Goal: Check status: Check status

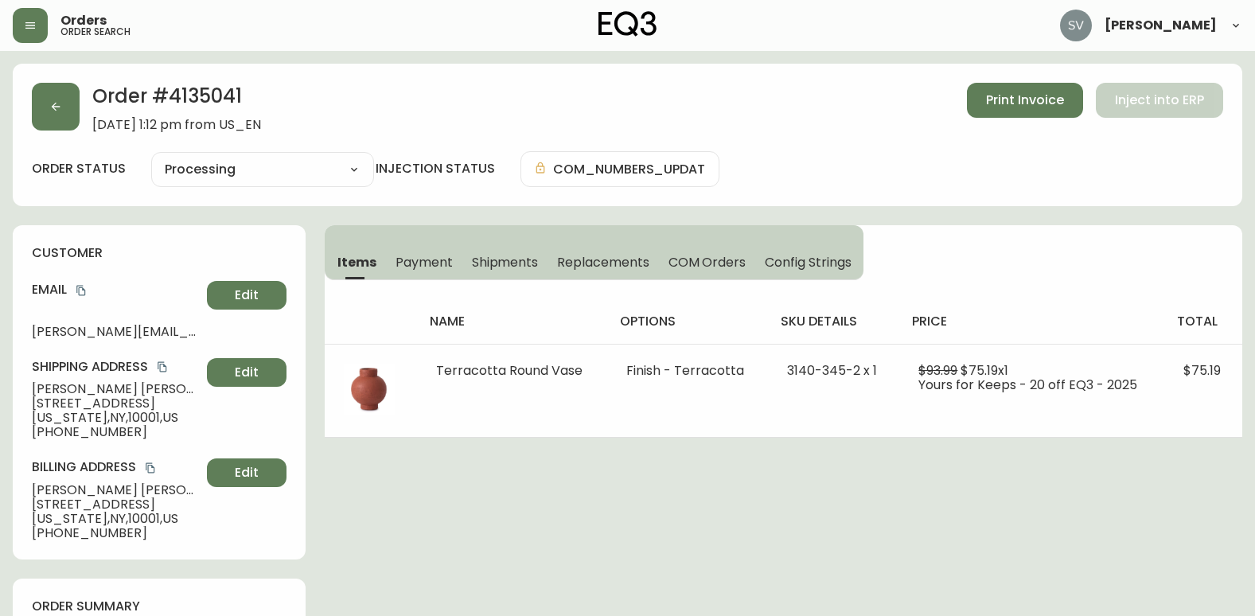
select select "PROCESSING"
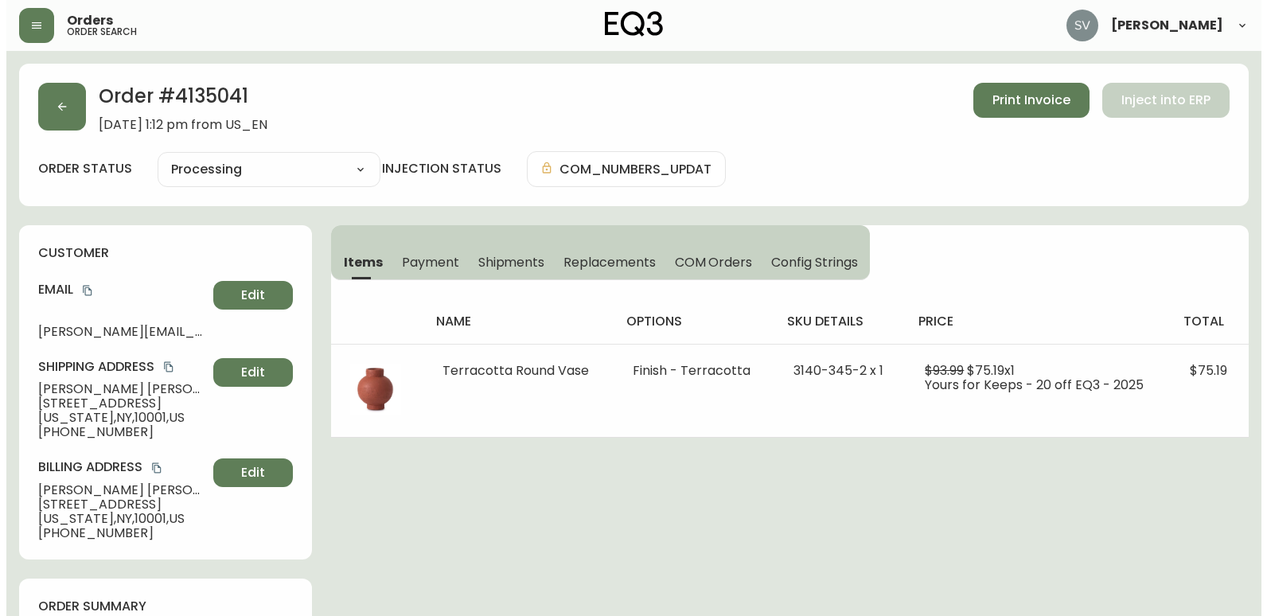
scroll to position [398, 0]
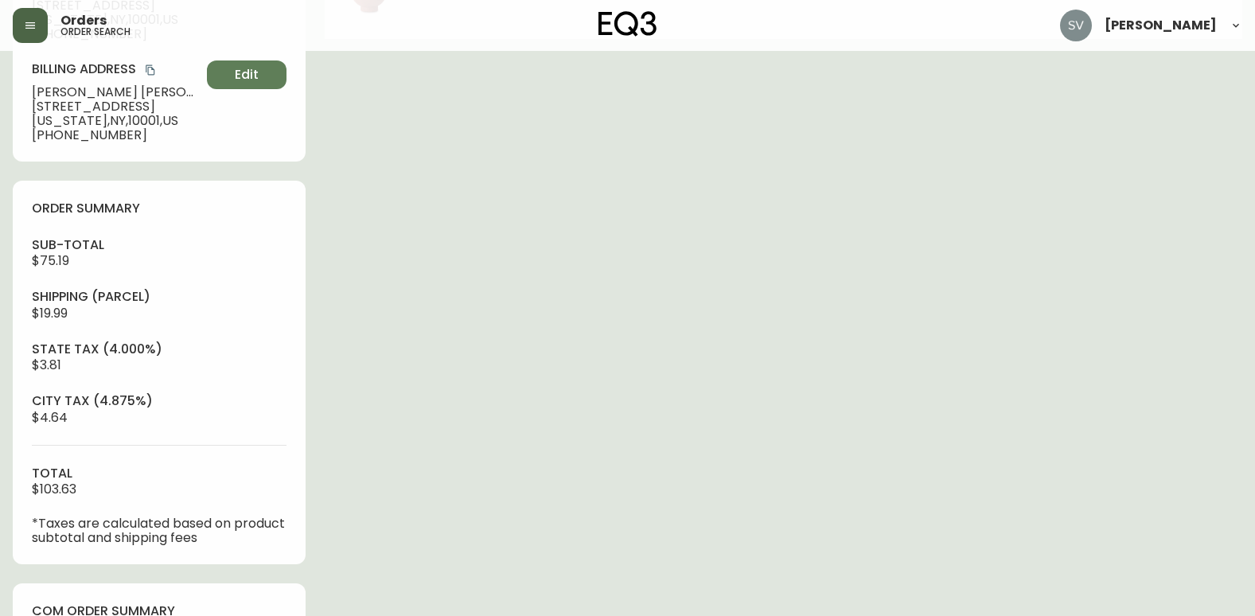
click at [40, 21] on button "button" at bounding box center [30, 25] width 35 height 35
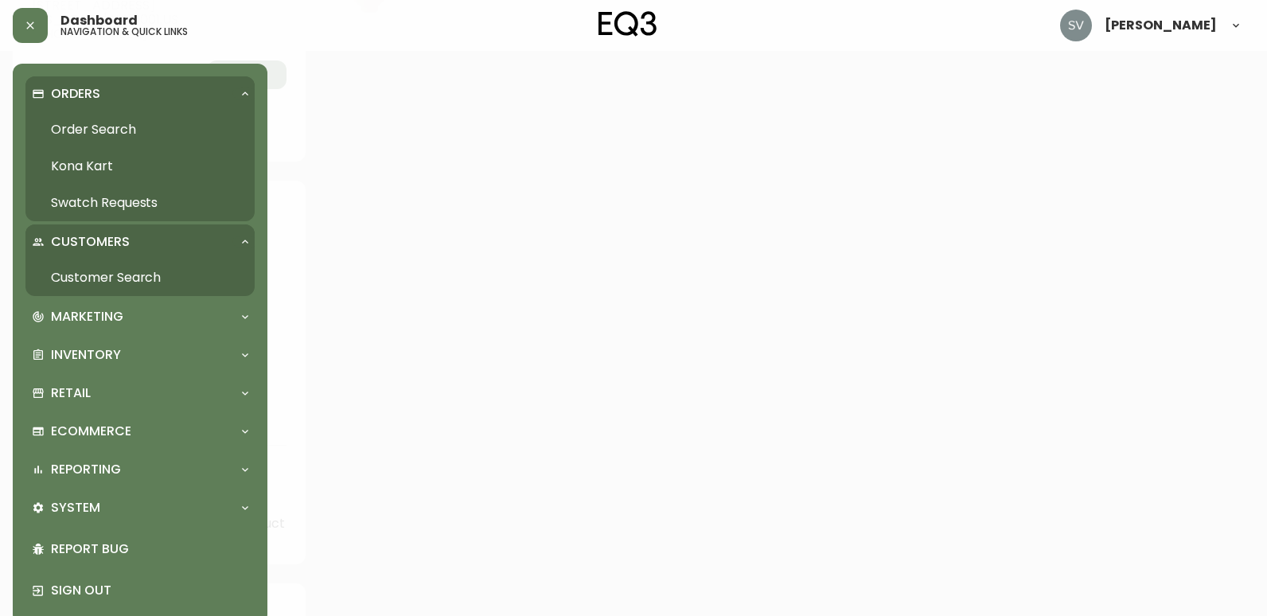
scroll to position [399, 0]
click at [120, 130] on link "Order Search" at bounding box center [139, 129] width 229 height 37
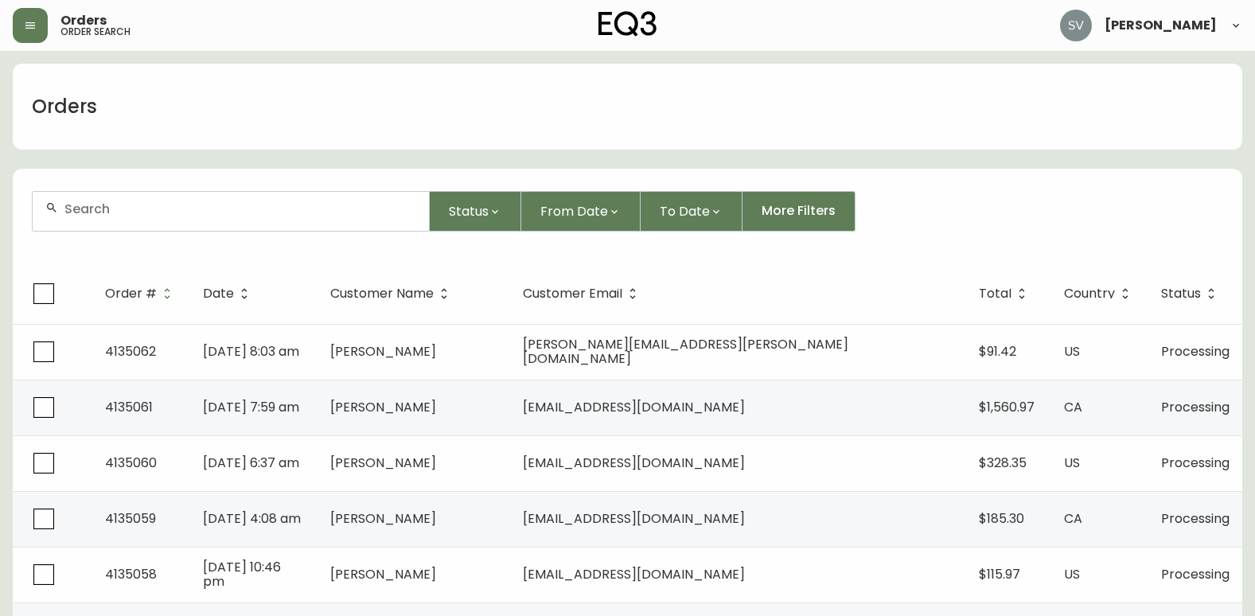
click at [217, 217] on div at bounding box center [231, 211] width 396 height 39
drag, startPoint x: 217, startPoint y: 217, endPoint x: 153, endPoint y: 197, distance: 67.7
click at [153, 197] on div at bounding box center [231, 211] width 396 height 39
paste input "4135009"
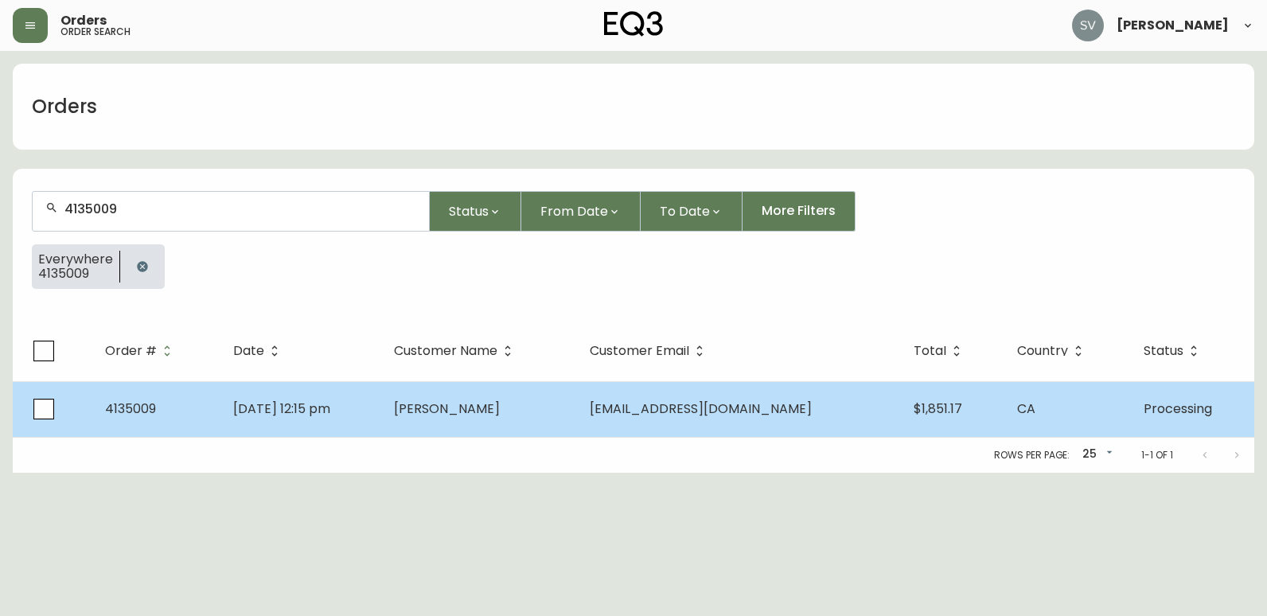
type input "4135009"
click at [381, 419] on td "[DATE] 12:15 pm" at bounding box center [300, 409] width 161 height 56
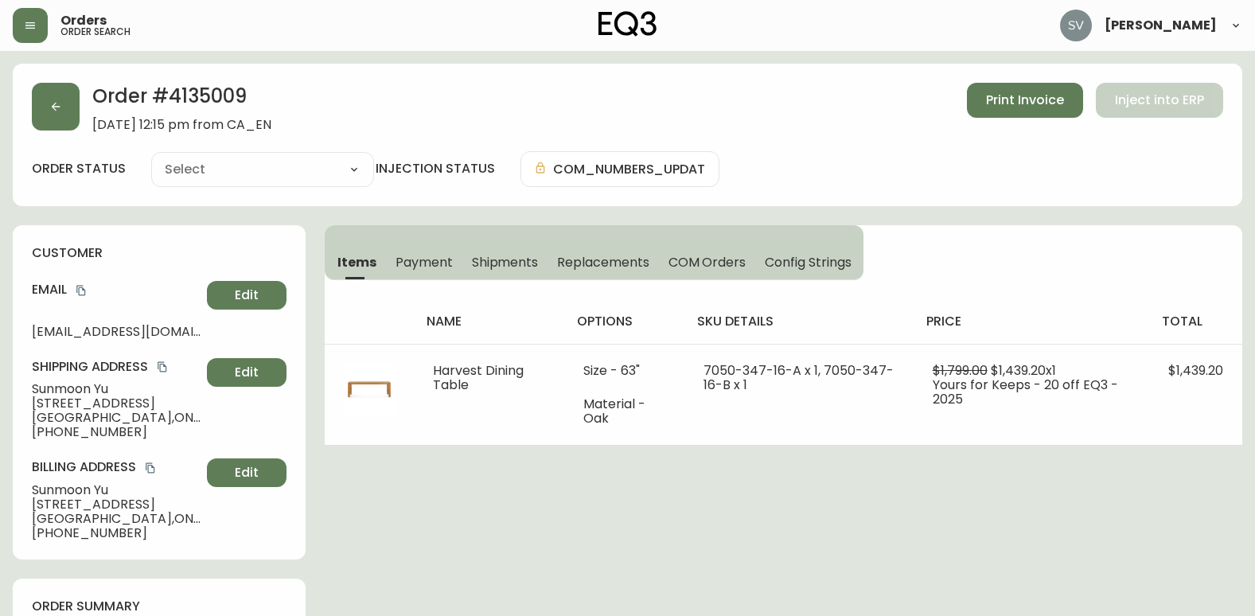
type input "Processing"
select select "PROCESSING"
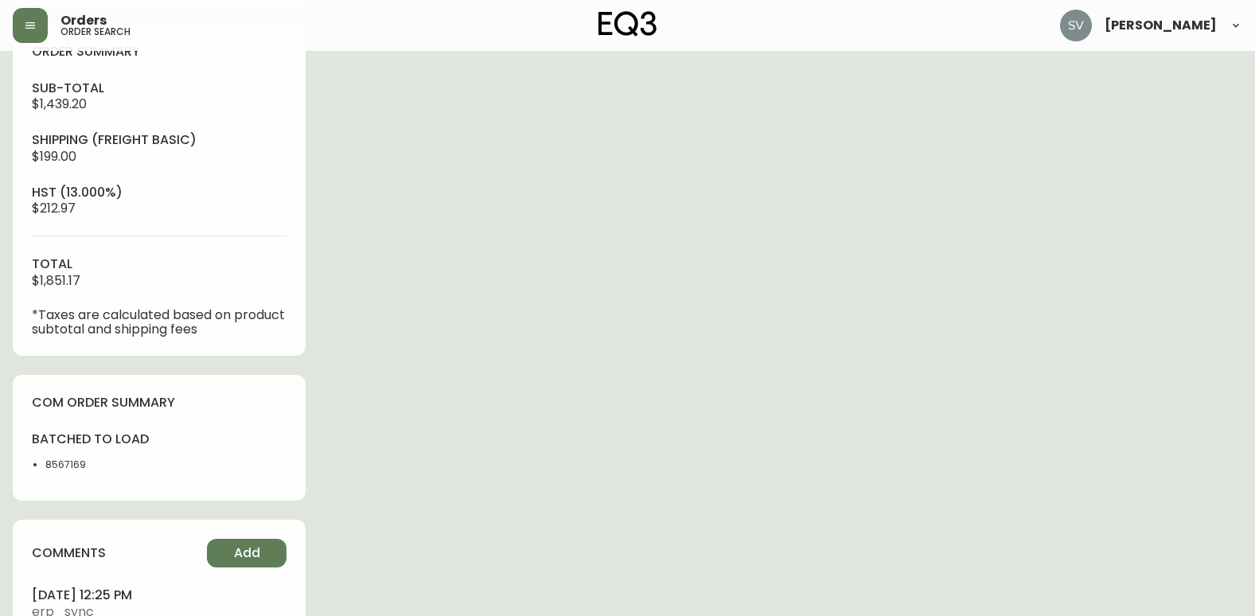
scroll to position [557, 0]
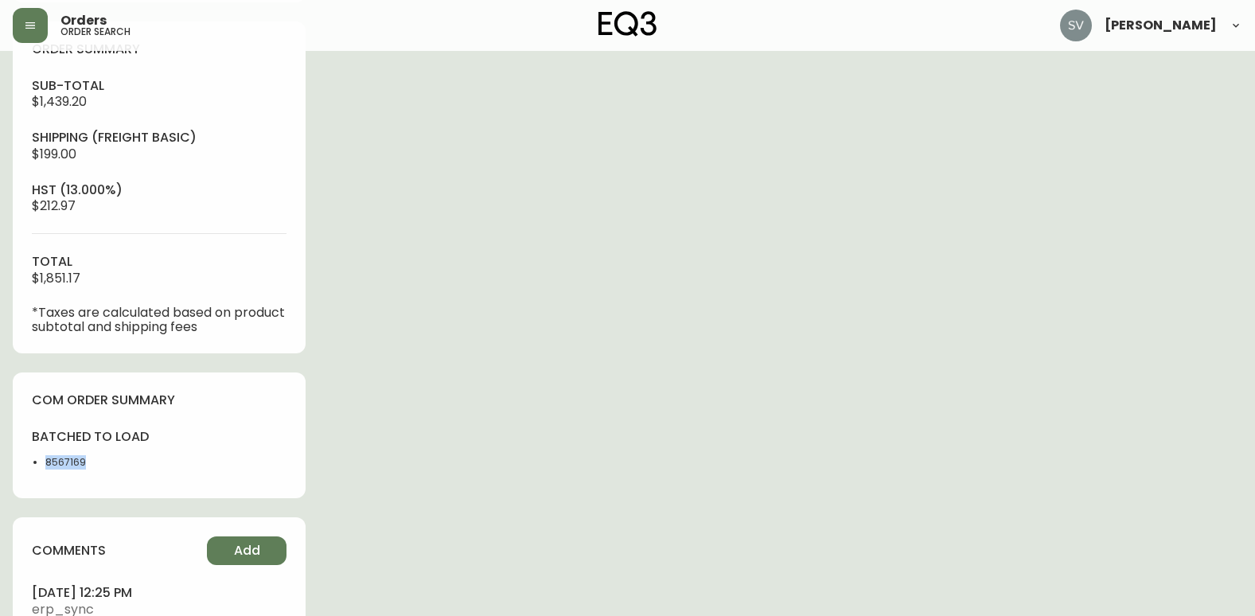
drag, startPoint x: 103, startPoint y: 471, endPoint x: 45, endPoint y: 465, distance: 57.6
click at [45, 465] on div "batched to load 8567169" at bounding box center [91, 453] width 118 height 51
copy li "8567169"
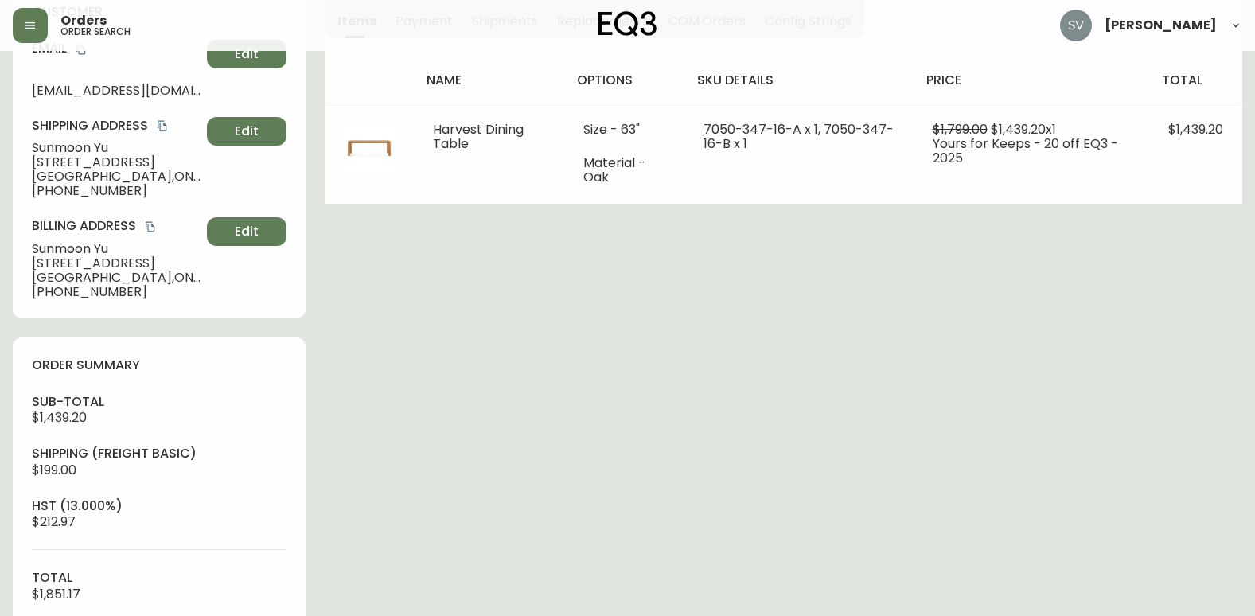
scroll to position [159, 0]
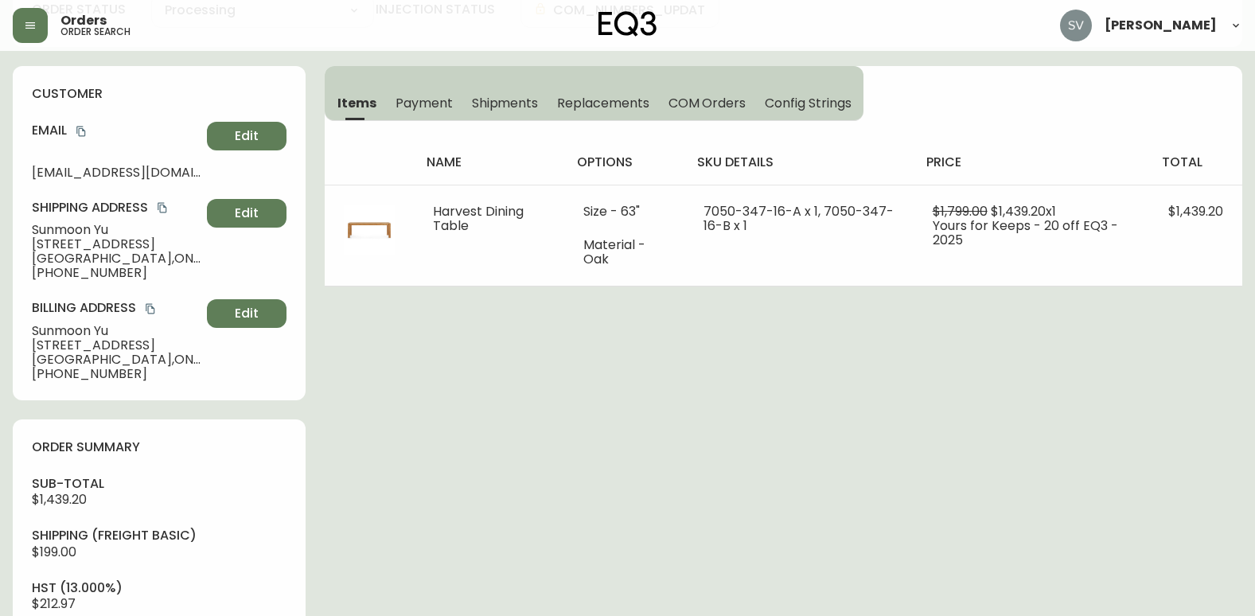
click at [1120, 464] on div "Order # 4135009 [DATE] 12:15 pm from CA_EN Print Invoice Inject into ERP order …" at bounding box center [627, 508] width 1229 height 1207
click at [1186, 447] on div "Order # 4135009 [DATE] 12:15 pm from CA_EN Print Invoice Inject into ERP order …" at bounding box center [627, 508] width 1229 height 1207
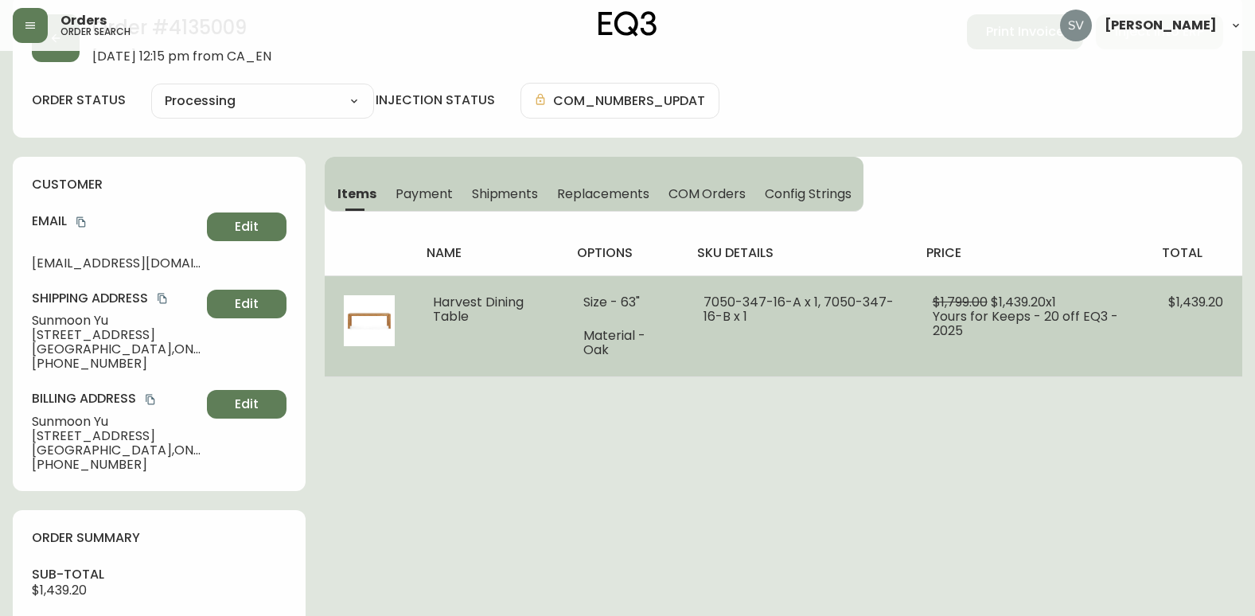
scroll to position [0, 0]
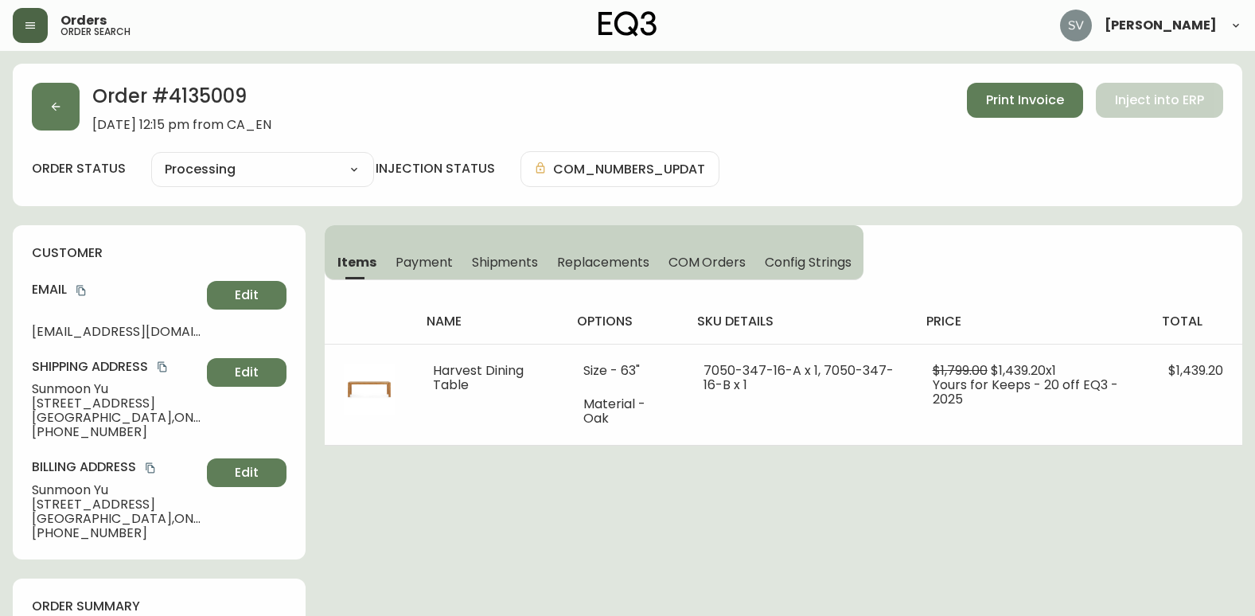
click at [29, 29] on icon "button" at bounding box center [30, 25] width 10 height 6
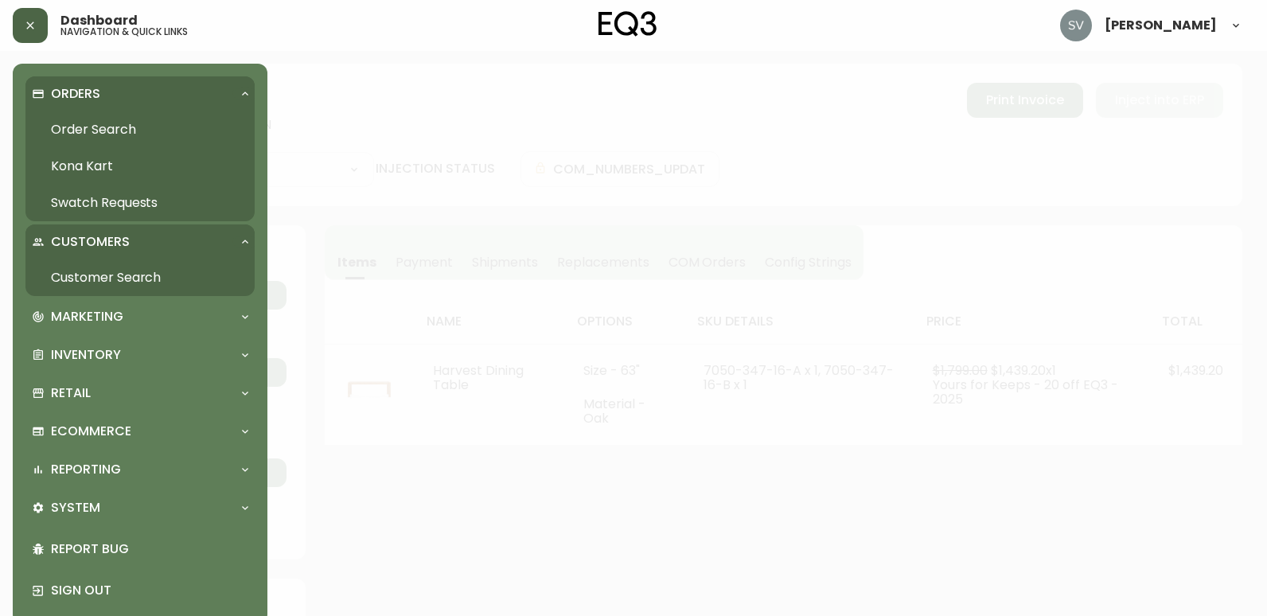
click at [123, 130] on link "Order Search" at bounding box center [139, 129] width 229 height 37
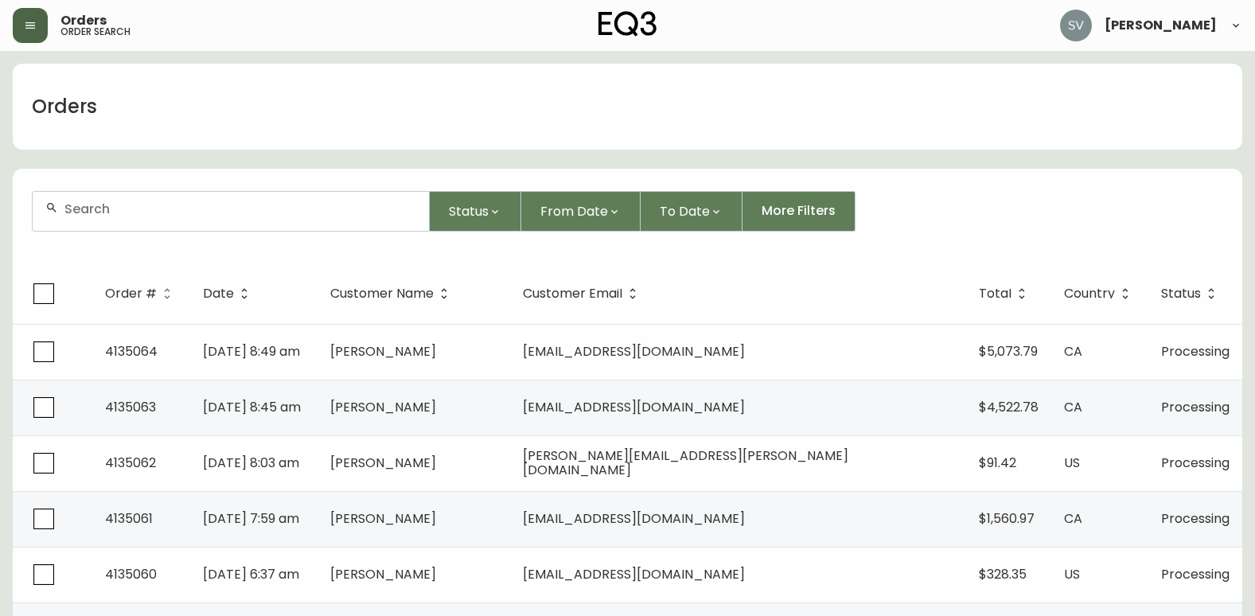
click at [301, 218] on div at bounding box center [231, 211] width 396 height 39
type input "[PERSON_NAME]"
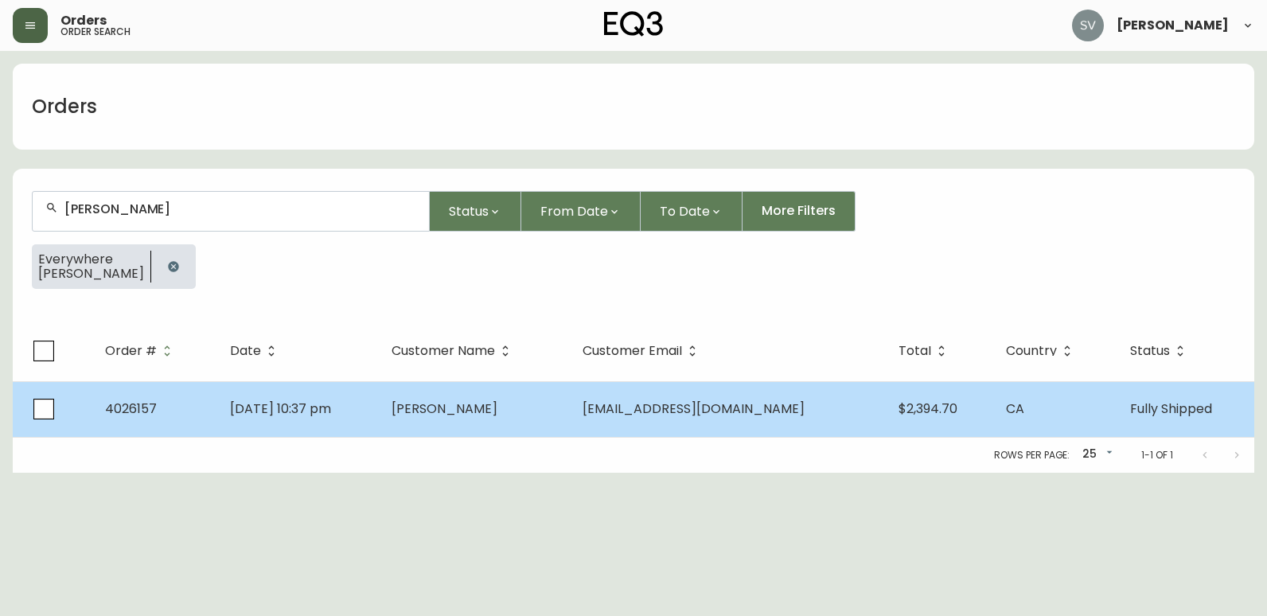
click at [331, 405] on span "[DATE] 10:37 pm" at bounding box center [280, 408] width 101 height 18
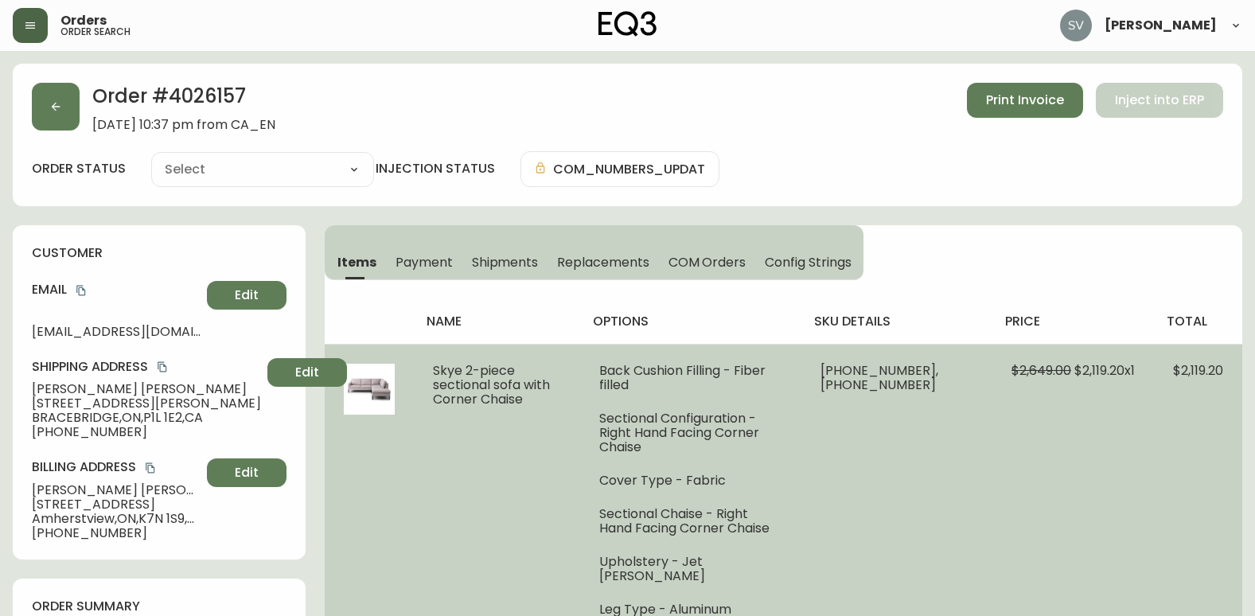
type input "Fully Shipped"
select select "FULLY_SHIPPED"
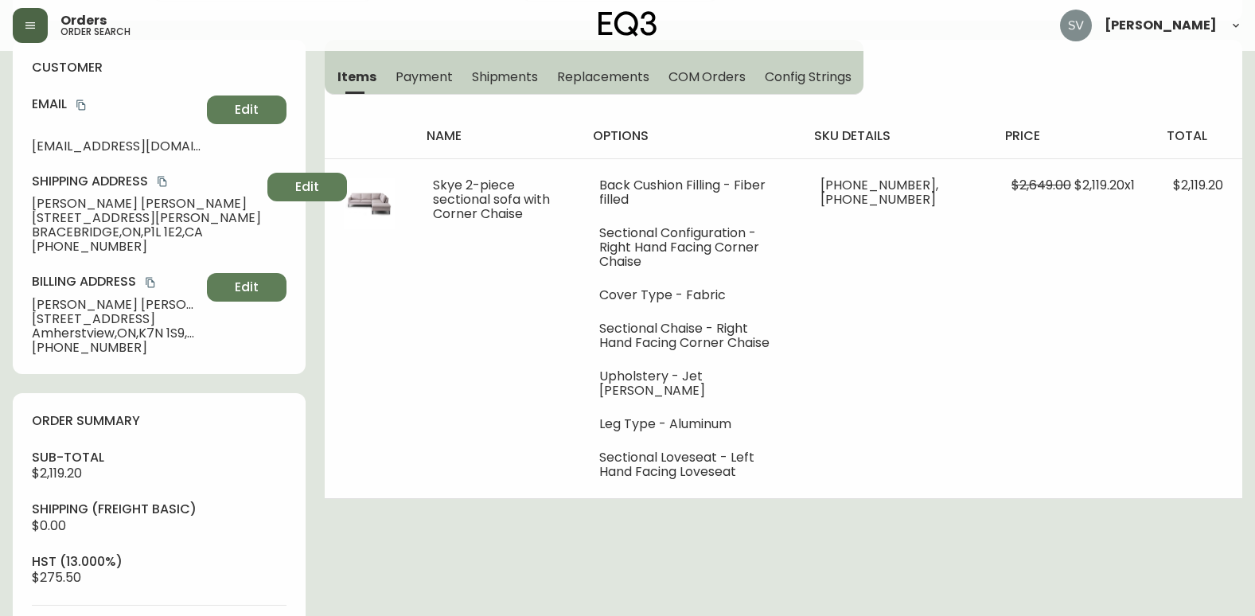
scroll to position [159, 0]
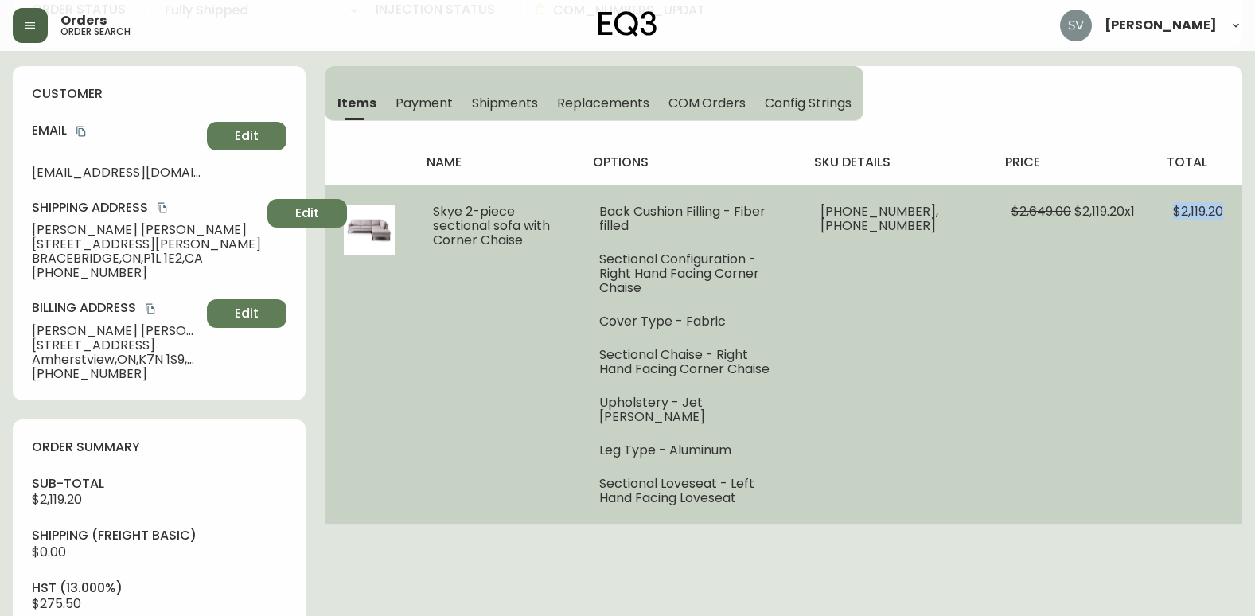
drag, startPoint x: 1169, startPoint y: 215, endPoint x: 1223, endPoint y: 209, distance: 54.4
click at [1223, 209] on td "$2,119.20" at bounding box center [1198, 355] width 88 height 340
drag, startPoint x: 1223, startPoint y: 209, endPoint x: 1214, endPoint y: 211, distance: 8.9
copy span "$2,119.20"
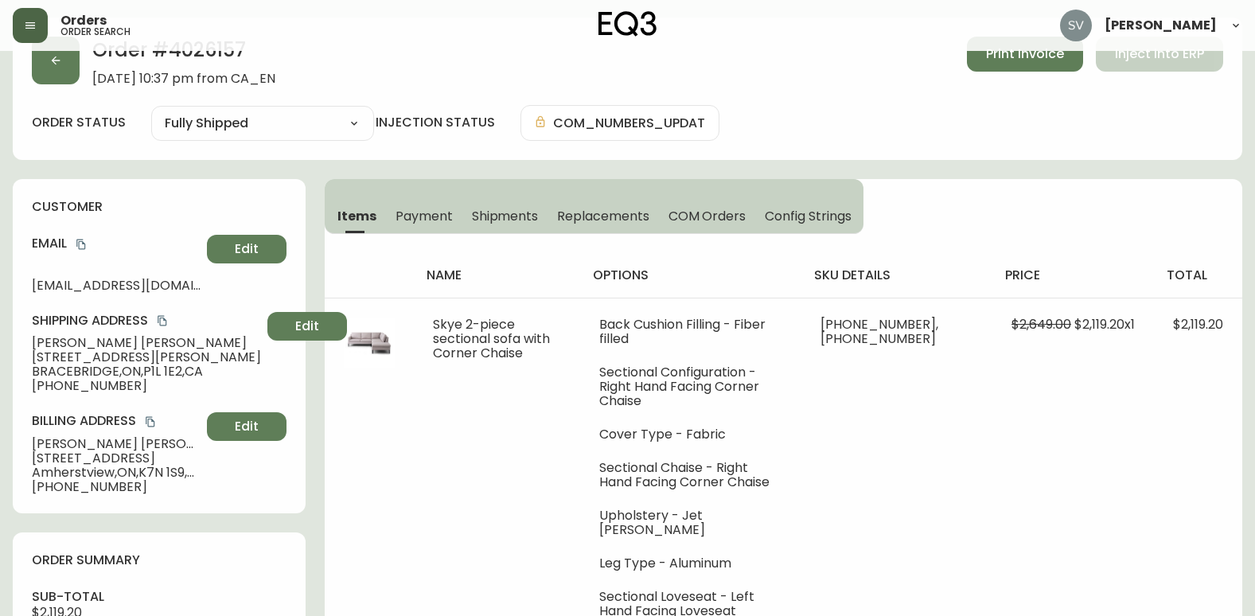
scroll to position [0, 0]
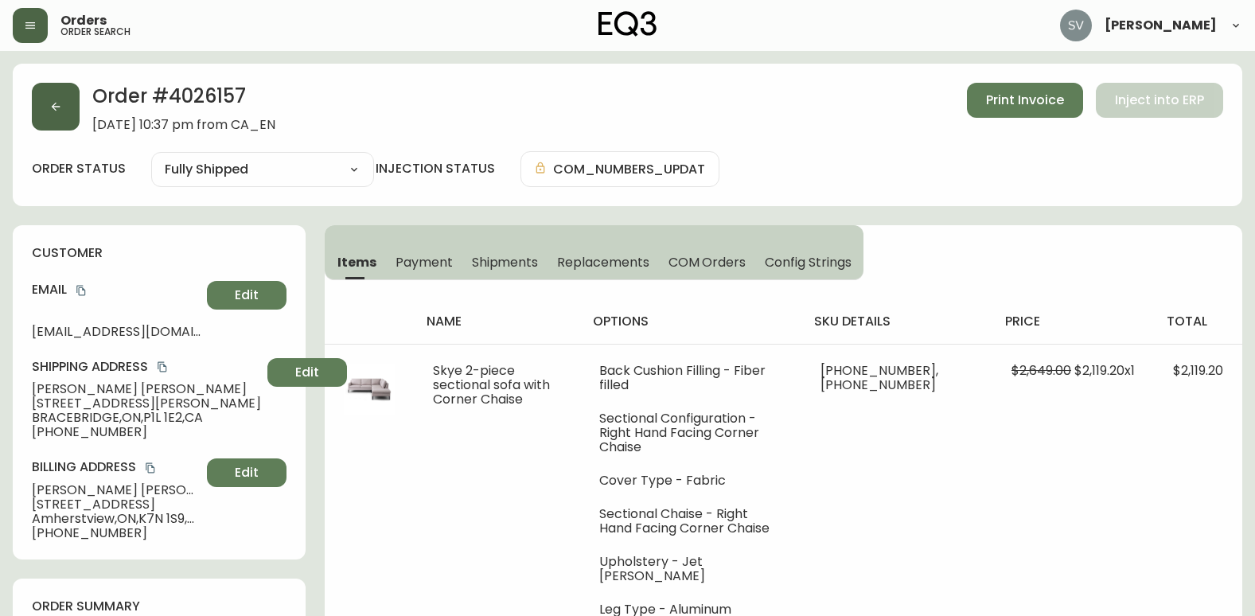
click at [67, 92] on button "button" at bounding box center [56, 107] width 48 height 48
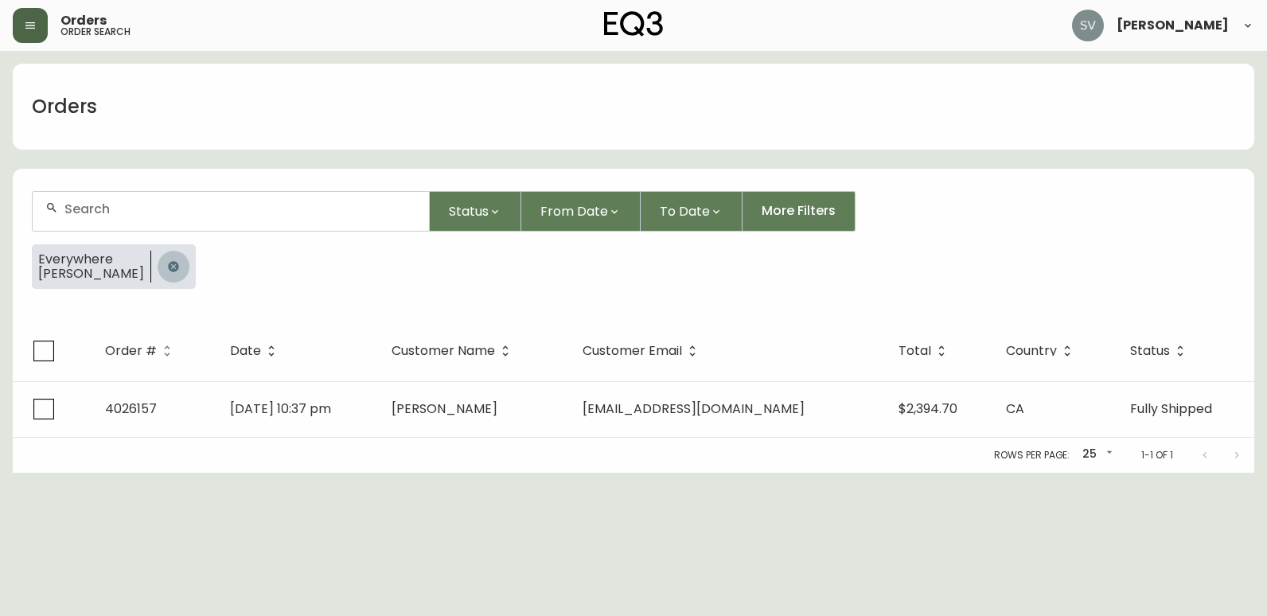
click at [167, 261] on icon "button" at bounding box center [173, 266] width 13 height 13
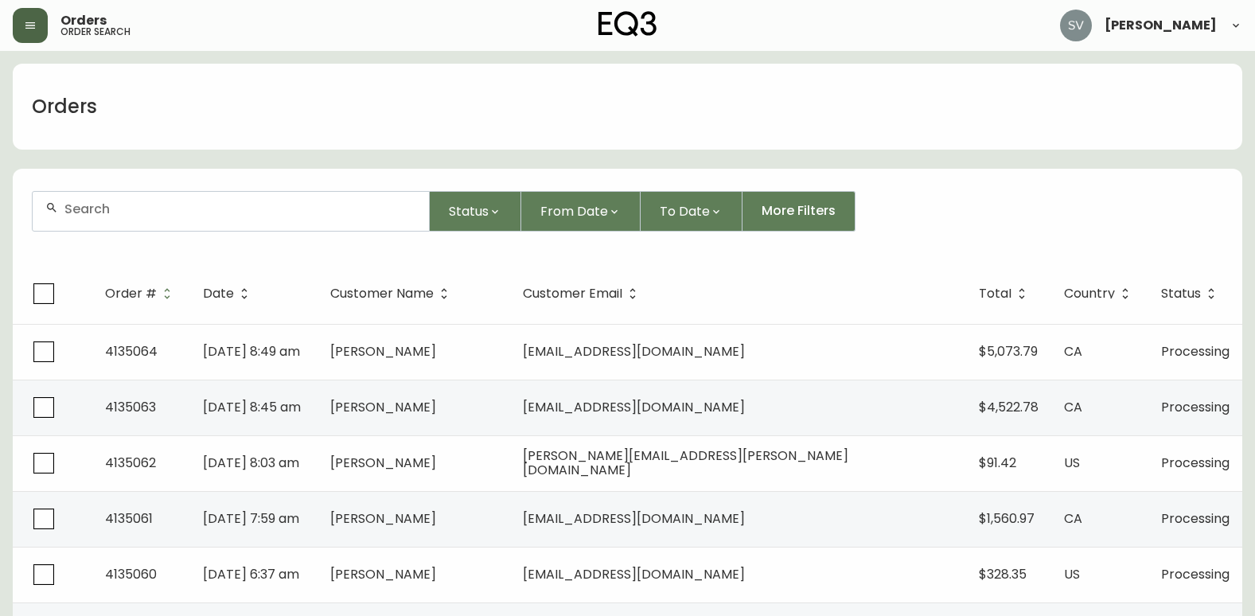
click at [166, 203] on input "text" at bounding box center [240, 208] width 352 height 15
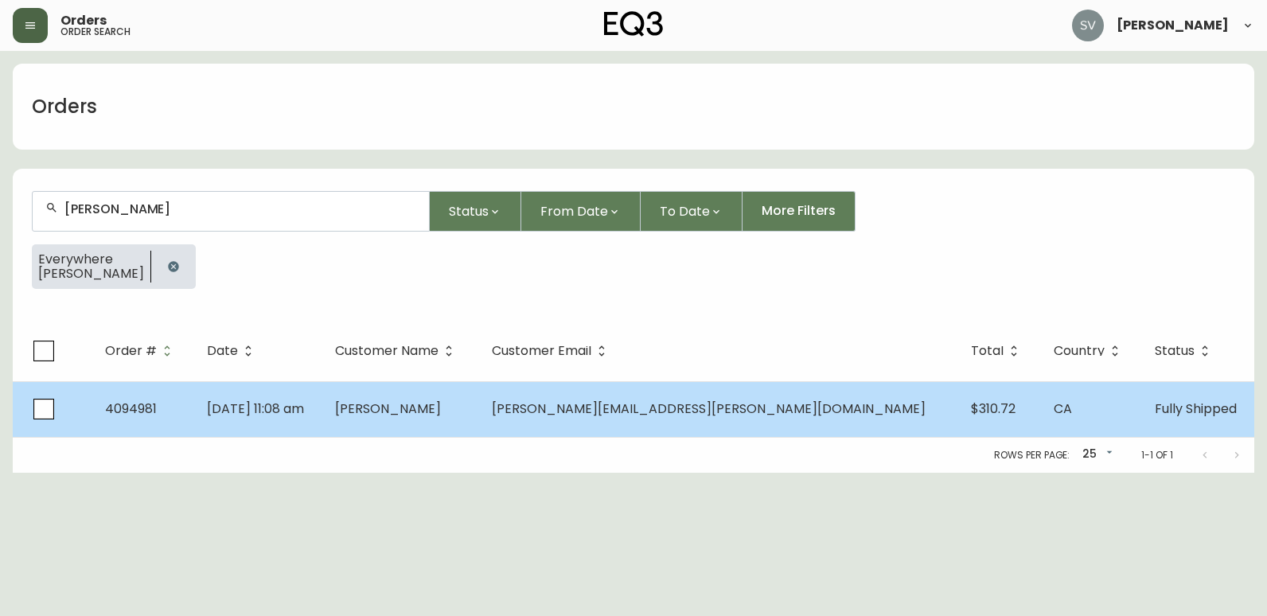
type input "[PERSON_NAME]"
click at [426, 404] on td "[PERSON_NAME]" at bounding box center [400, 409] width 156 height 56
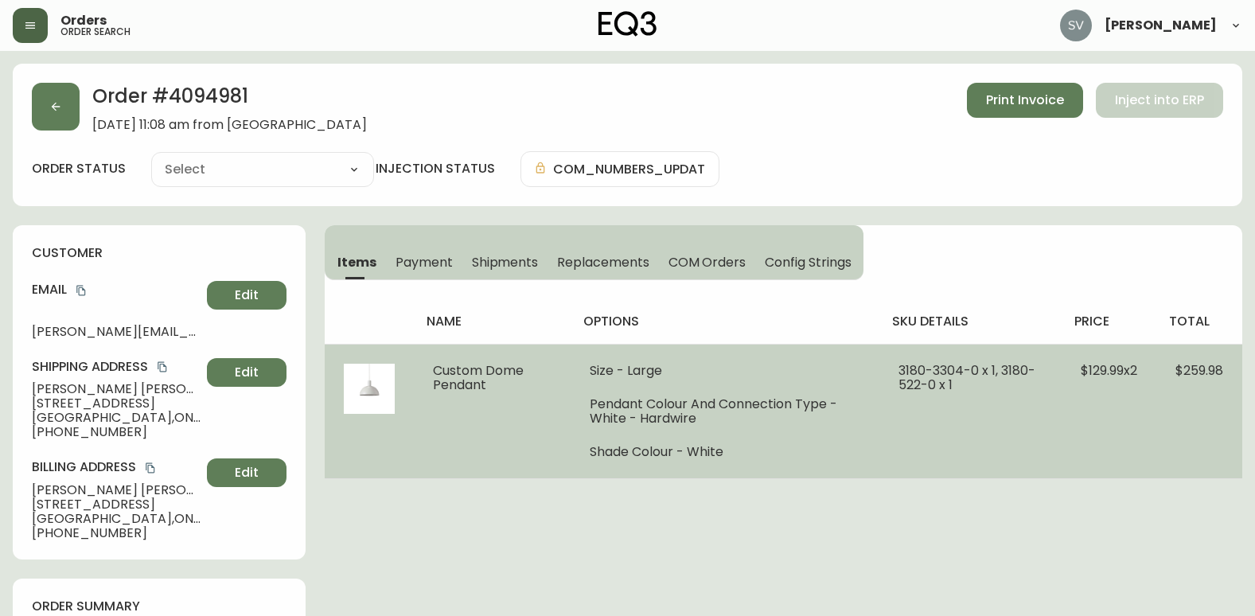
type input "Fully Shipped"
select select "FULLY_SHIPPED"
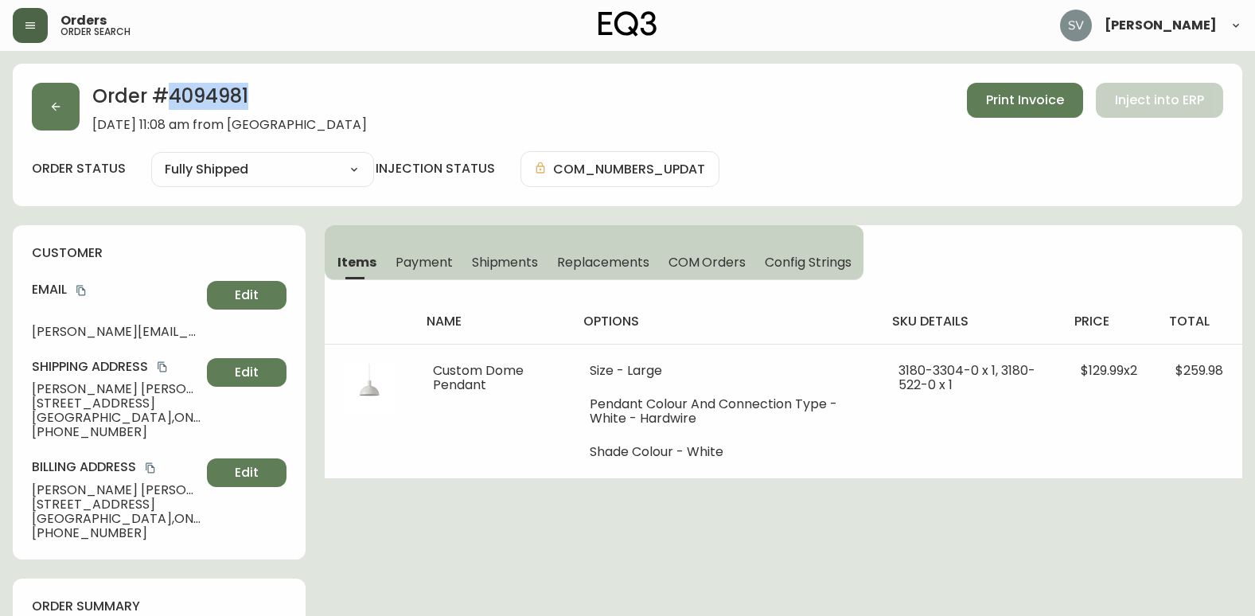
drag, startPoint x: 255, startPoint y: 95, endPoint x: 167, endPoint y: 99, distance: 87.6
click at [167, 99] on h2 "Order # 4094981" at bounding box center [229, 100] width 275 height 35
copy h2 "4094981"
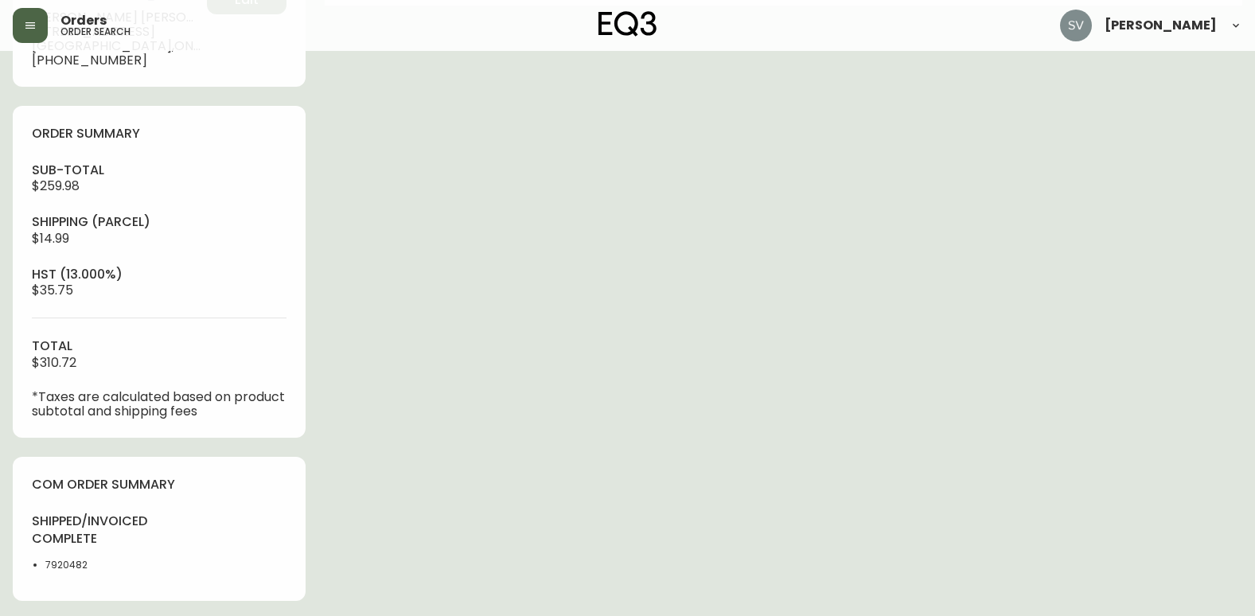
scroll to position [557, 0]
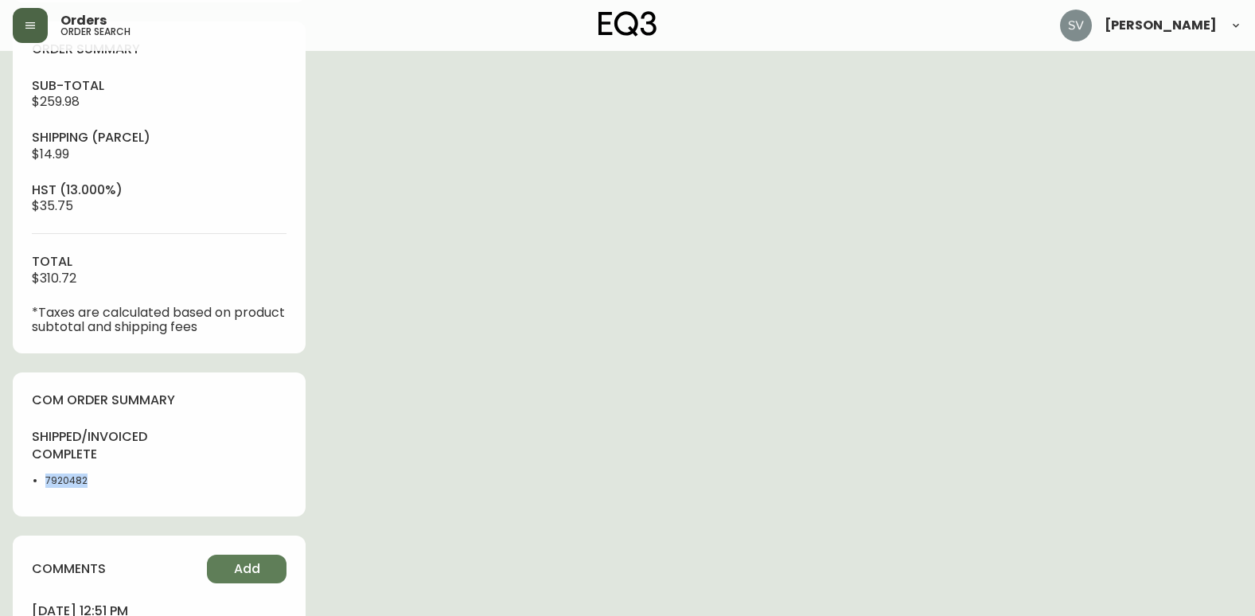
drag, startPoint x: 95, startPoint y: 478, endPoint x: 48, endPoint y: 482, distance: 47.9
click at [48, 482] on li "7920482" at bounding box center [97, 480] width 104 height 14
copy li "7920482"
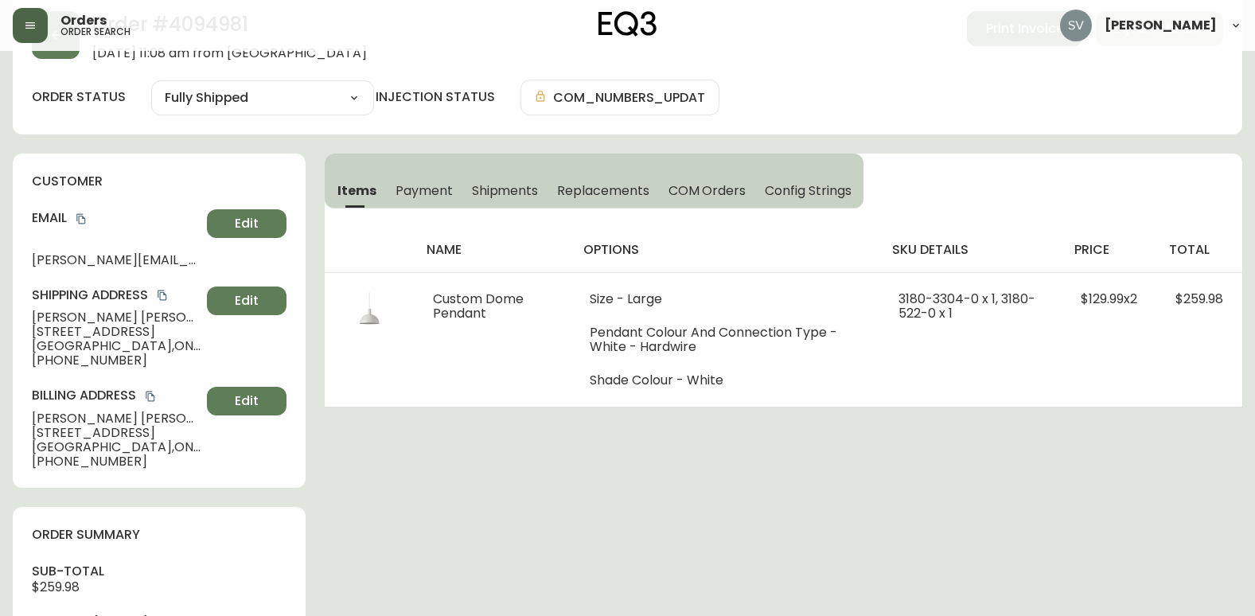
scroll to position [0, 0]
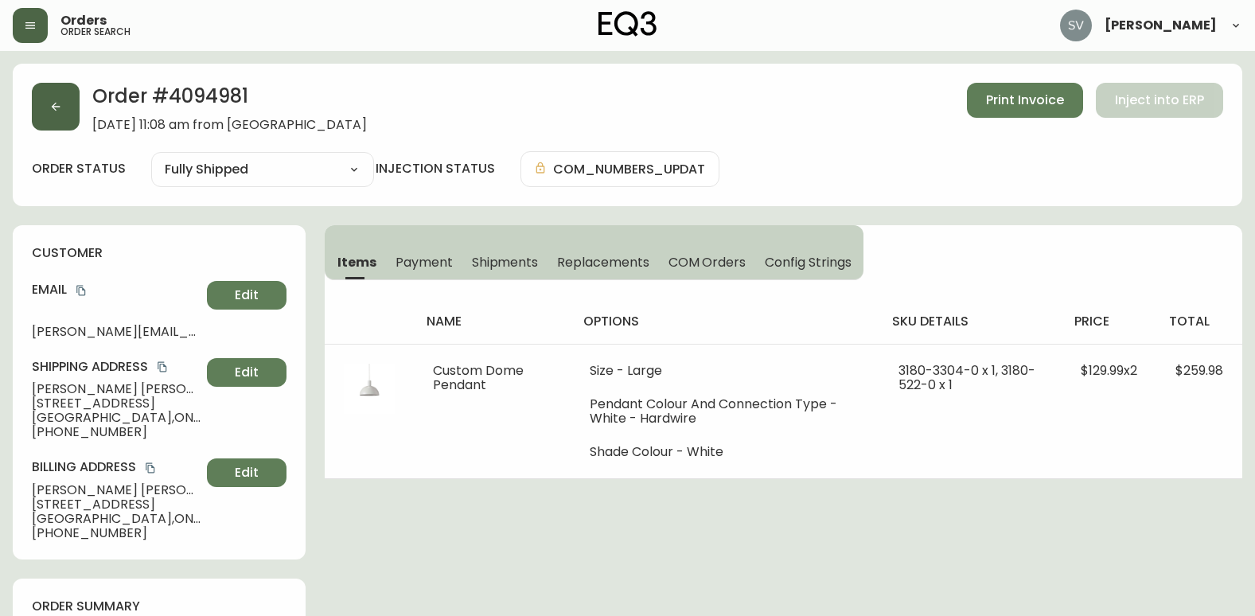
click at [72, 108] on button "button" at bounding box center [56, 107] width 48 height 48
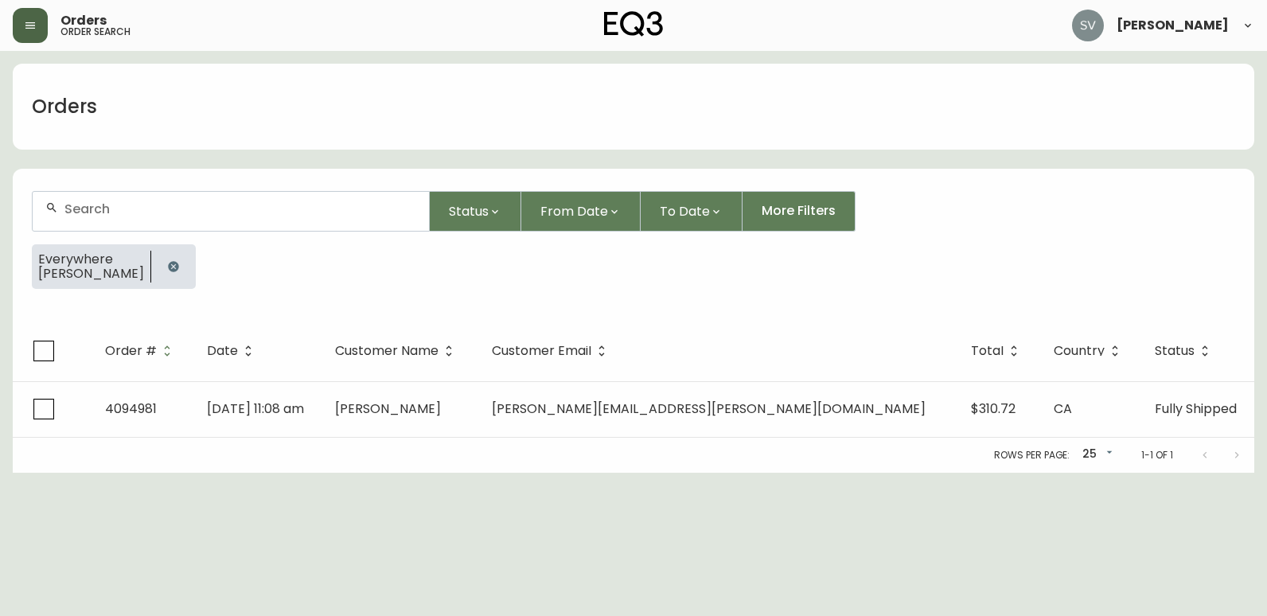
click at [168, 269] on icon "button" at bounding box center [173, 266] width 10 height 10
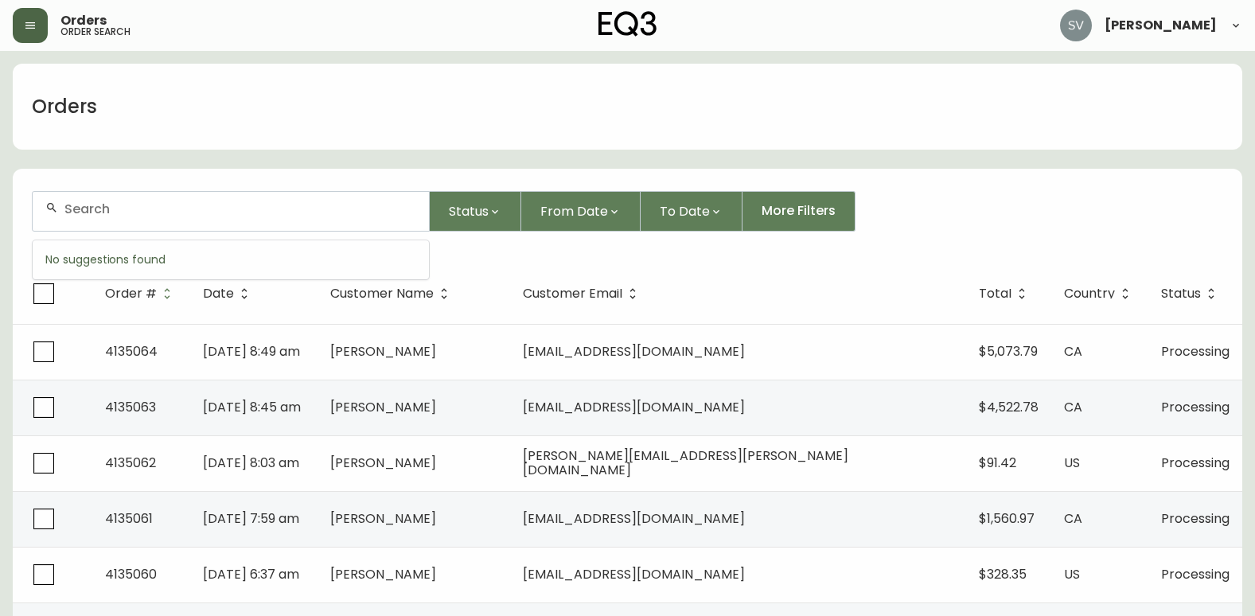
click at [212, 215] on input "text" at bounding box center [240, 208] width 352 height 15
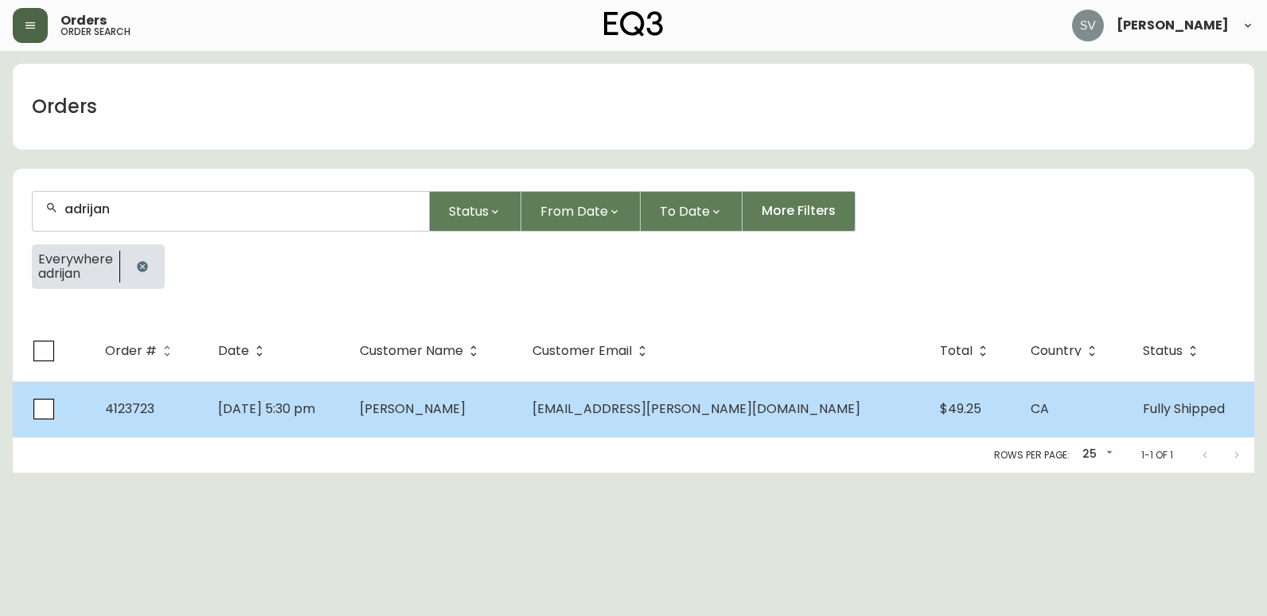
type input "adrijan"
click at [473, 387] on td "[PERSON_NAME]" at bounding box center [433, 409] width 173 height 56
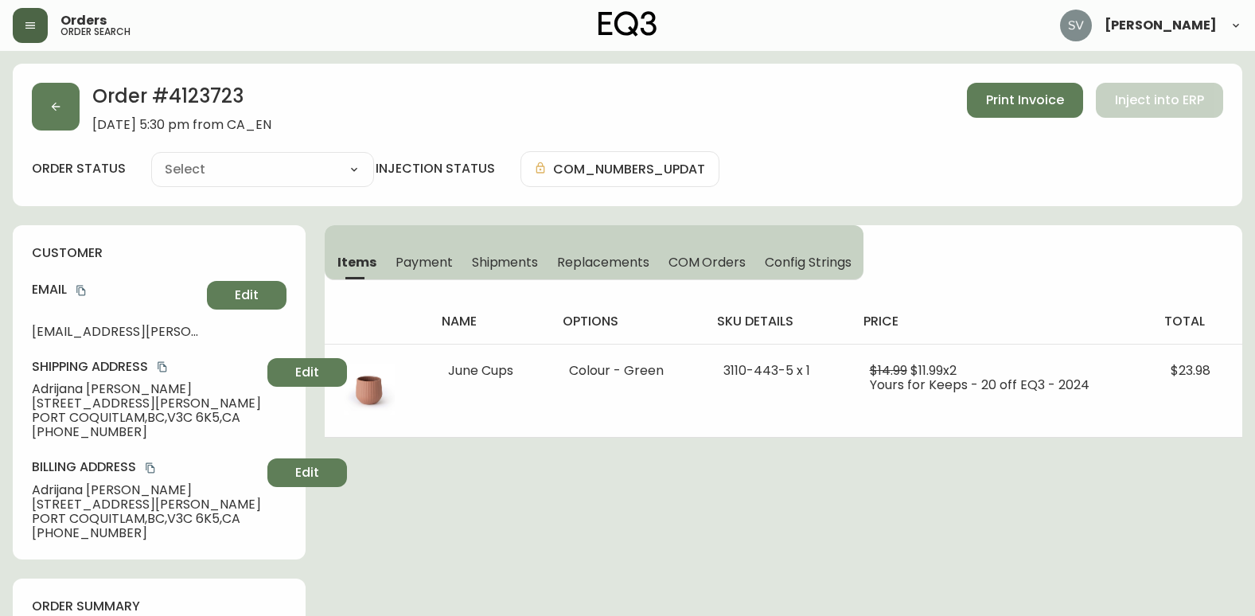
type input "Fully Shipped"
select select "FULLY_SHIPPED"
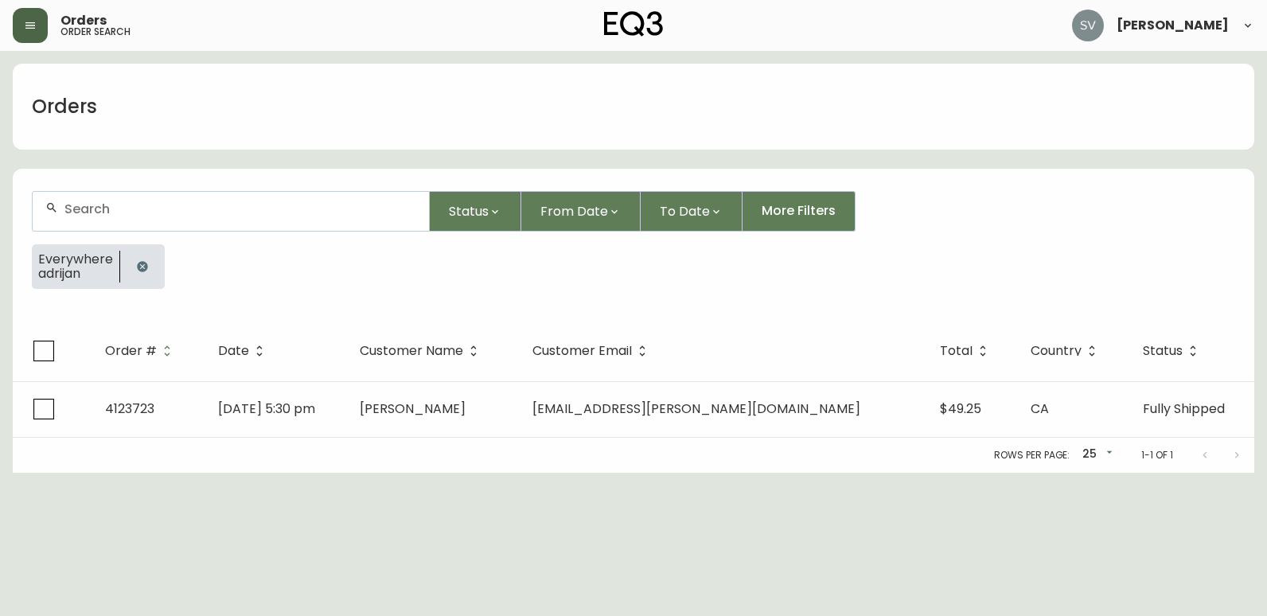
click at [140, 270] on icon "button" at bounding box center [142, 266] width 10 height 10
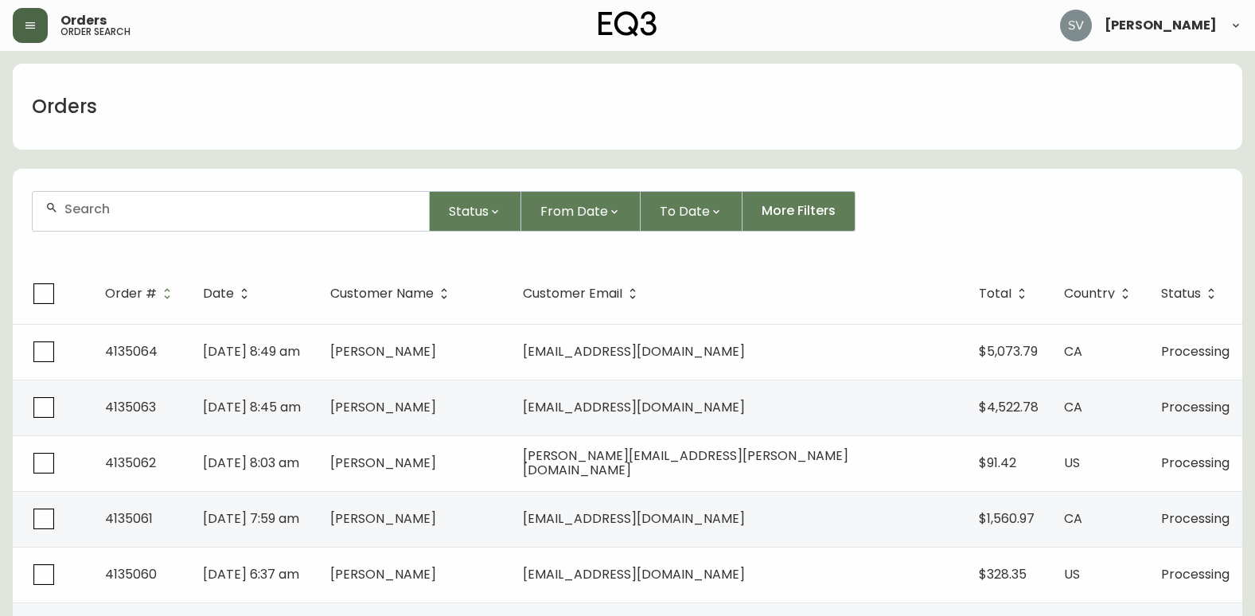
click at [181, 219] on div at bounding box center [231, 211] width 396 height 39
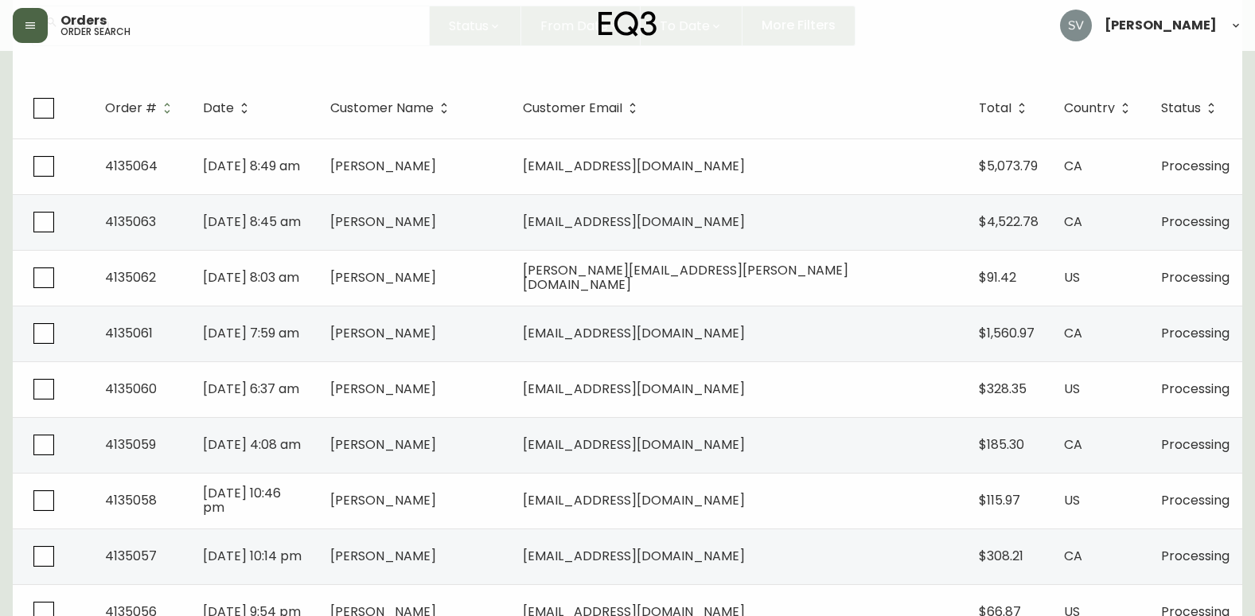
scroll to position [159, 0]
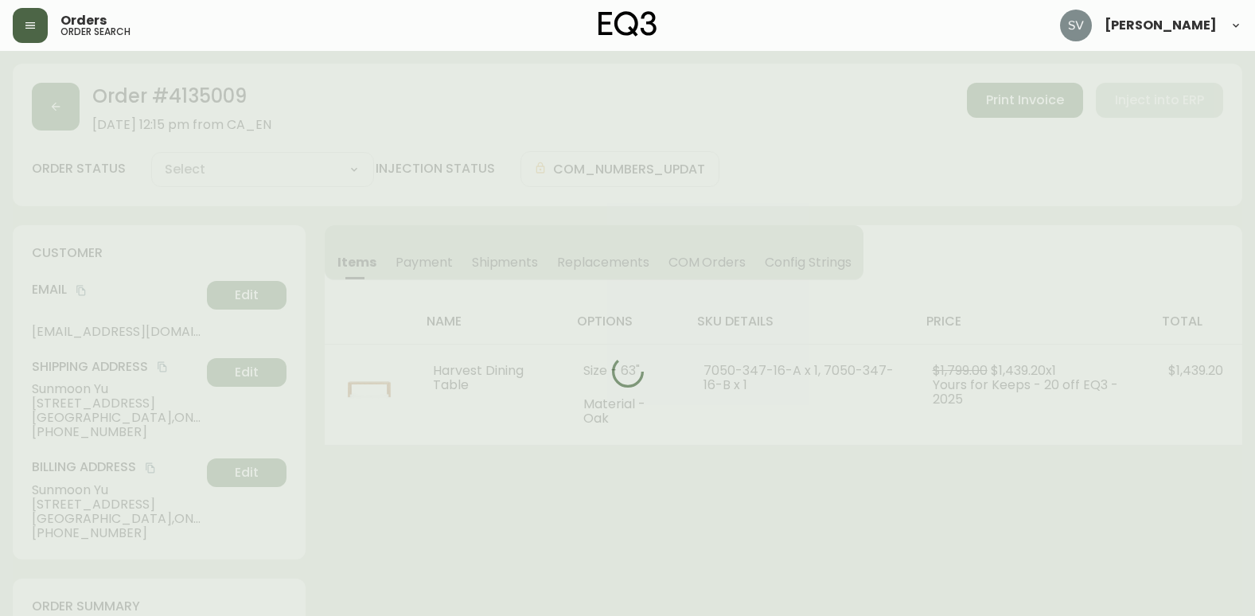
type input "Processing"
select select "PROCESSING"
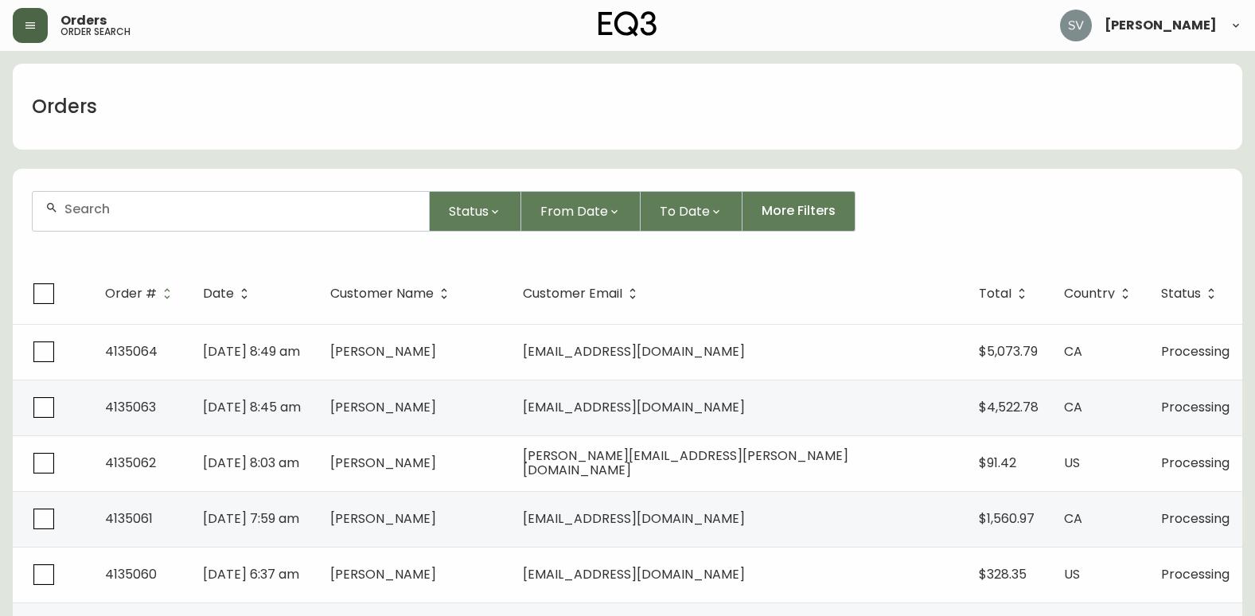
click at [204, 208] on input "text" at bounding box center [240, 208] width 352 height 15
type input "[PERSON_NAME]"
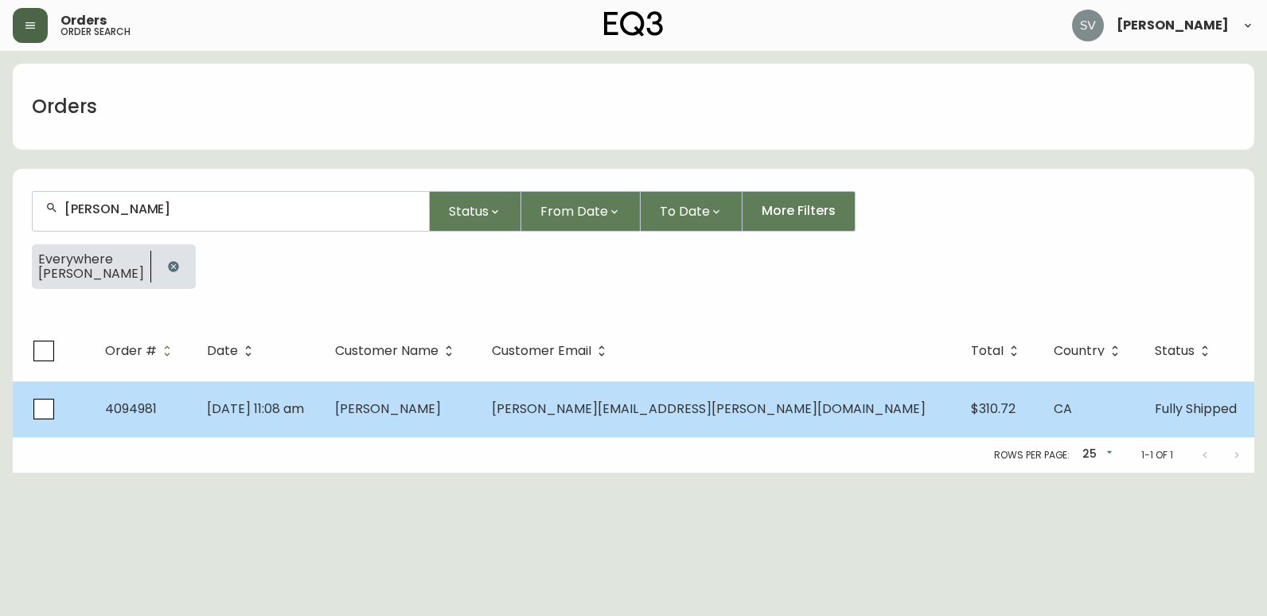
click at [478, 412] on td "[PERSON_NAME]" at bounding box center [400, 409] width 156 height 56
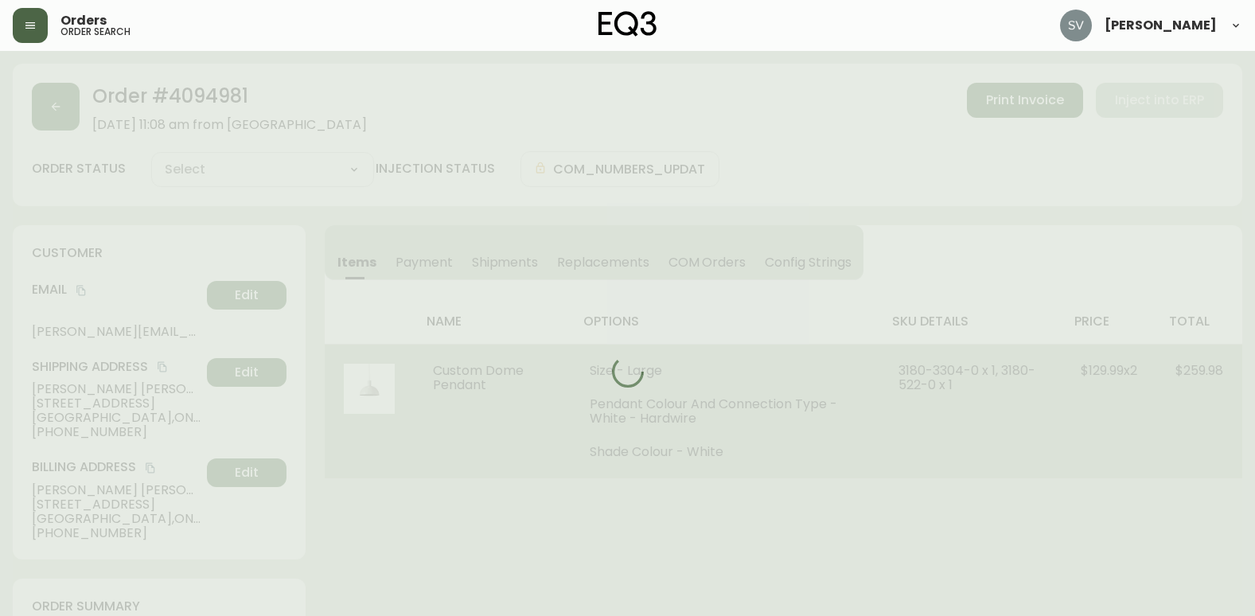
type input "Fully Shipped"
select select "FULLY_SHIPPED"
